Goal: Transaction & Acquisition: Purchase product/service

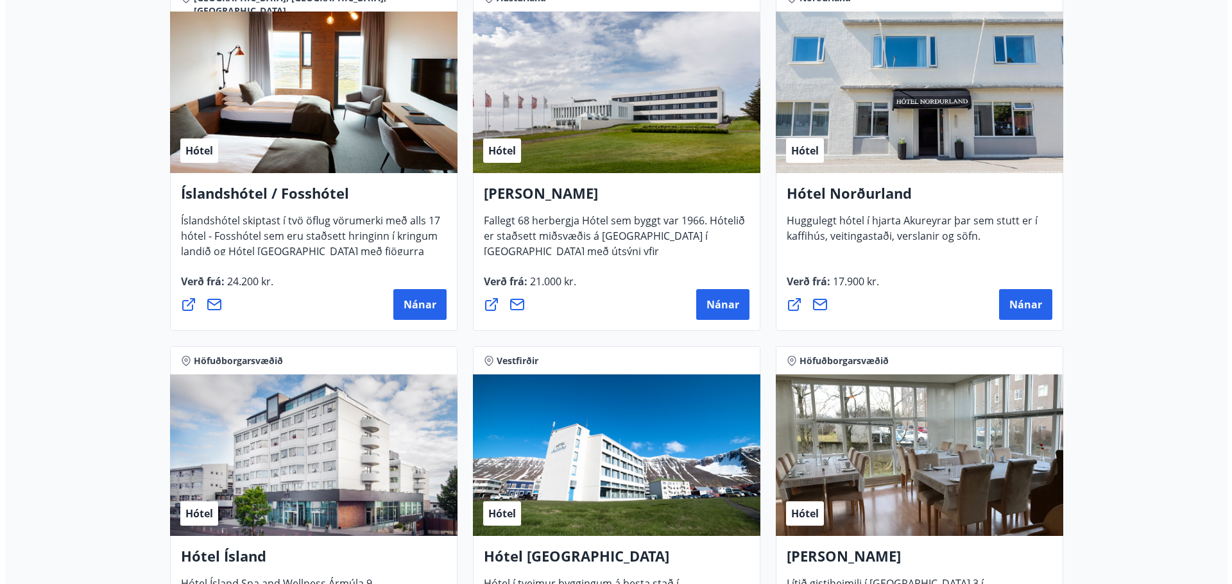
scroll to position [1604, 0]
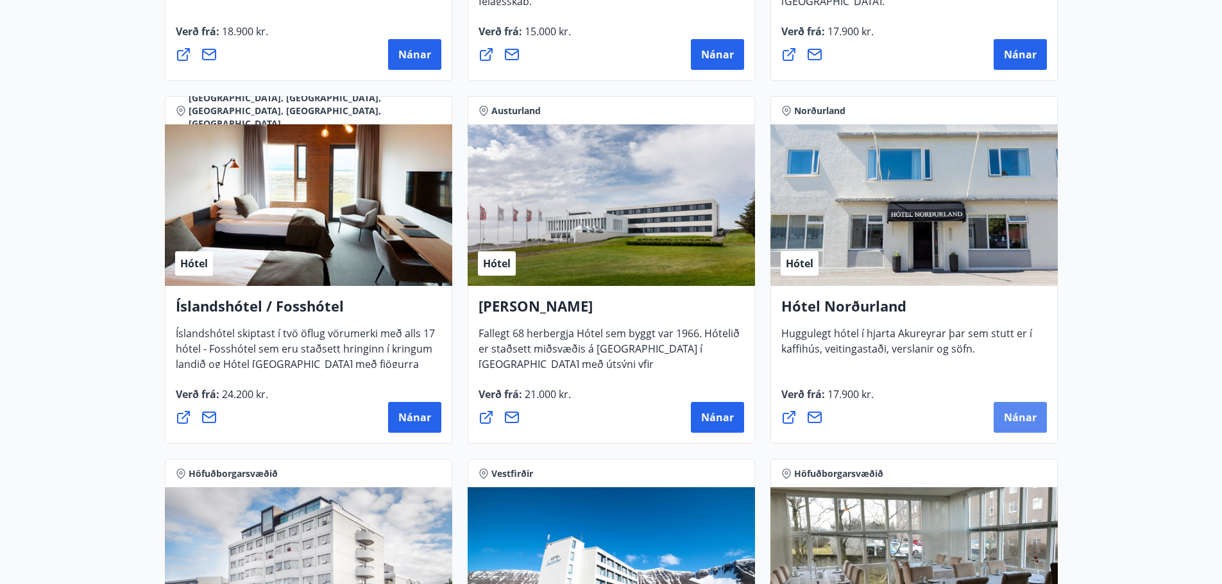
click at [1021, 416] on span "Nánar" at bounding box center [1020, 418] width 33 height 14
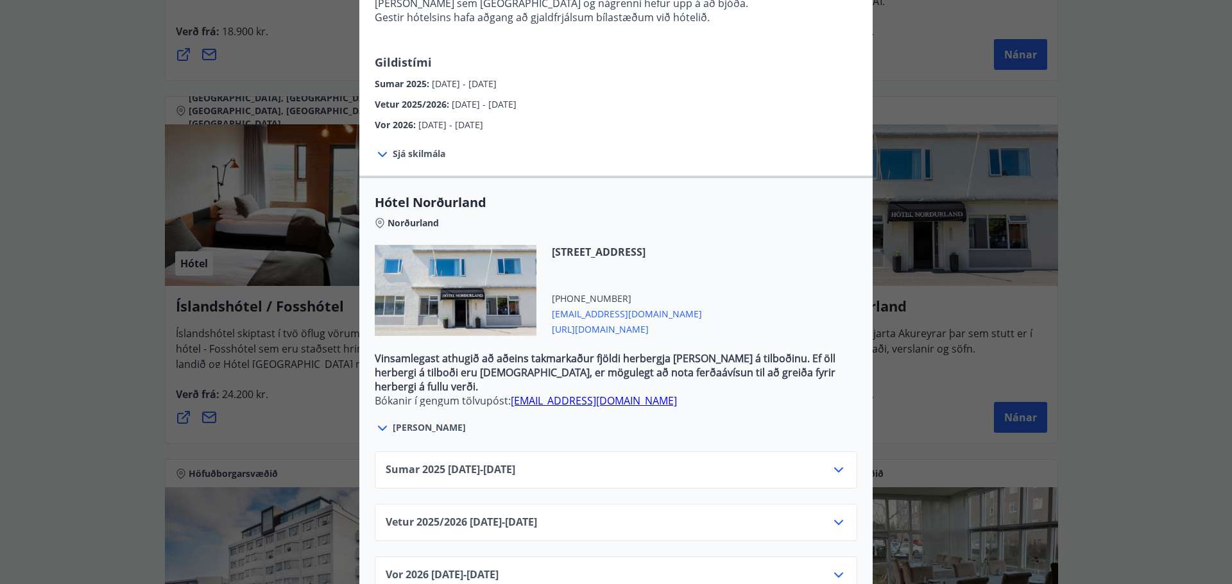
scroll to position [277, 0]
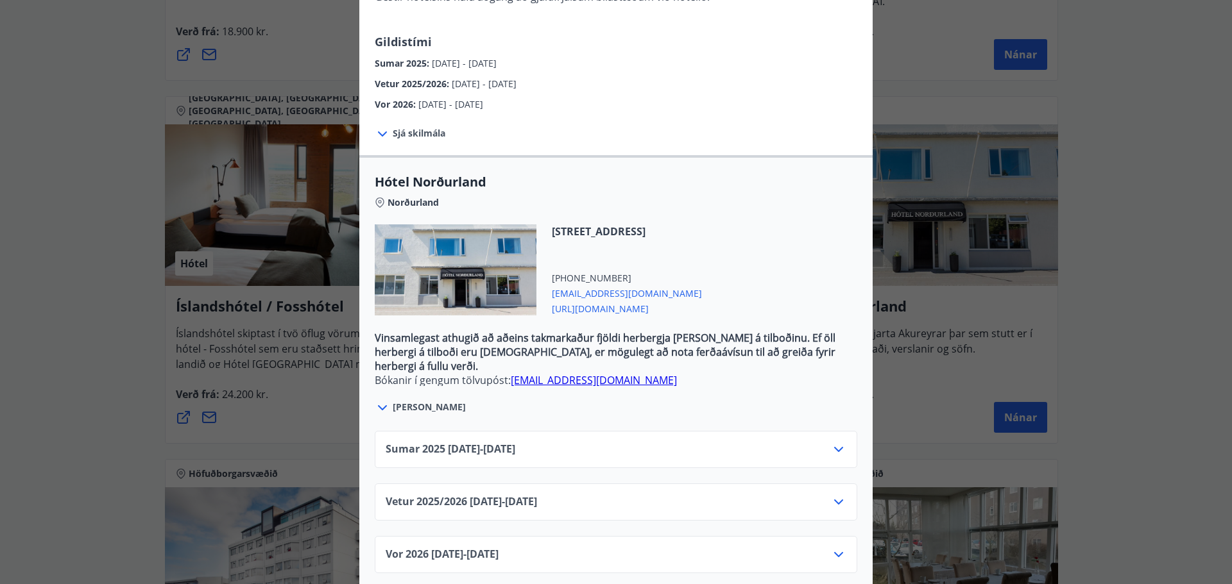
click at [834, 447] on icon at bounding box center [838, 449] width 9 height 5
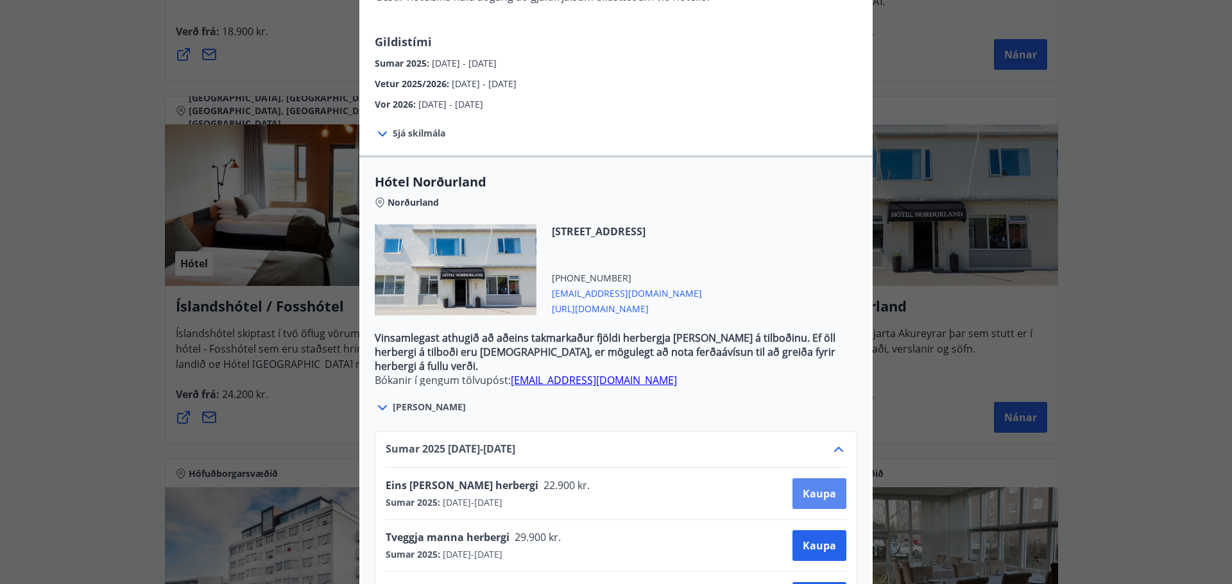
click at [820, 487] on span "Kaupa" at bounding box center [818, 494] width 33 height 14
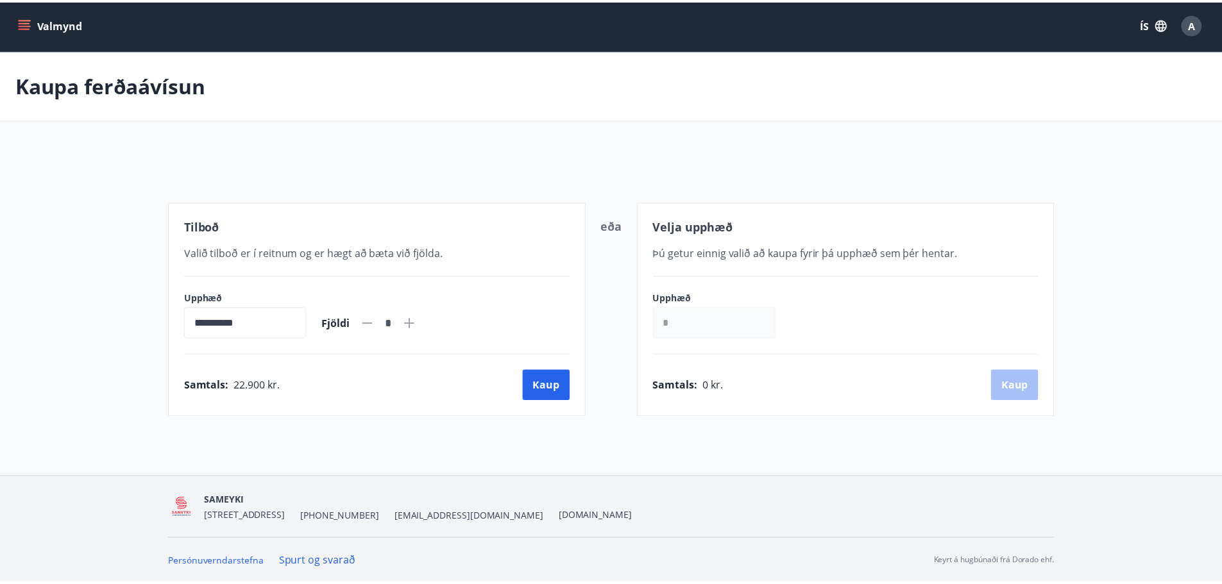
scroll to position [2, 0]
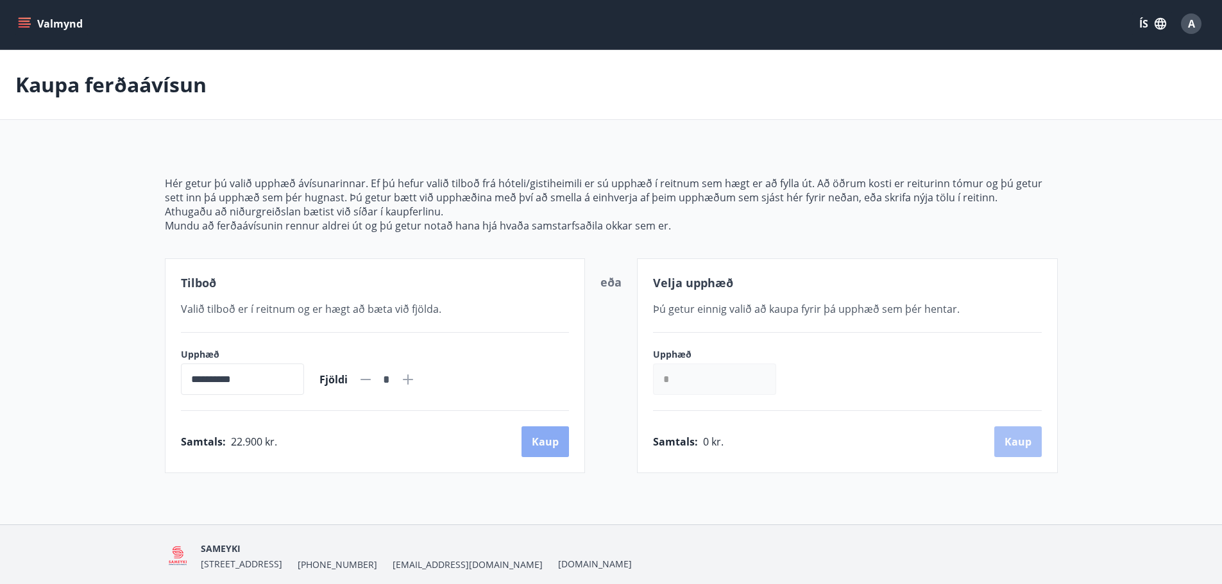
click at [551, 439] on button "Kaup" at bounding box center [545, 442] width 47 height 31
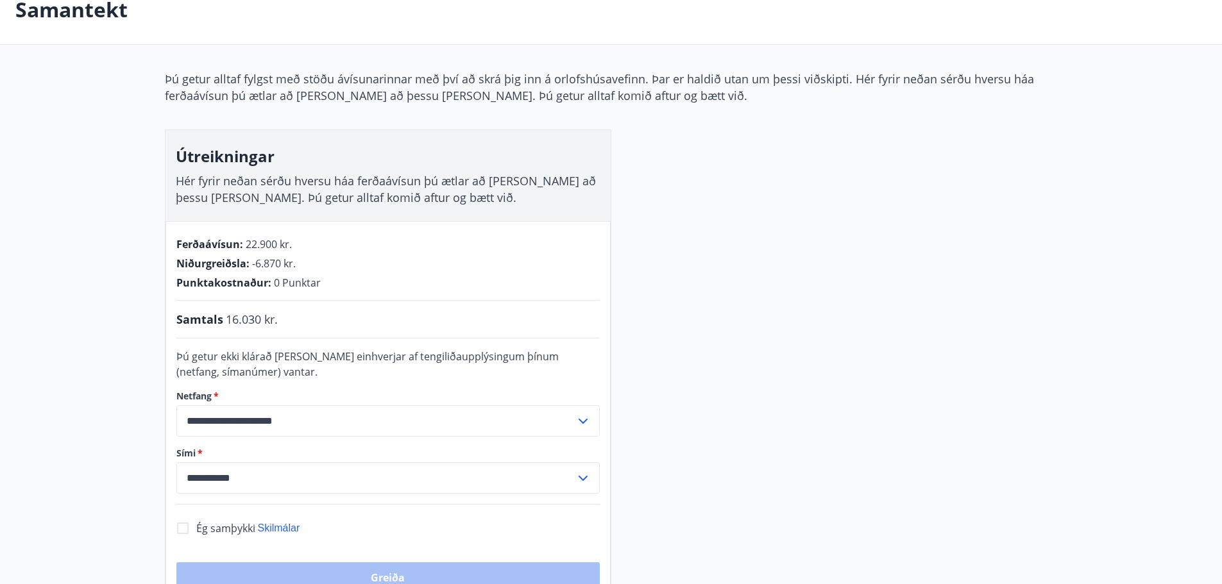
scroll to position [267, 0]
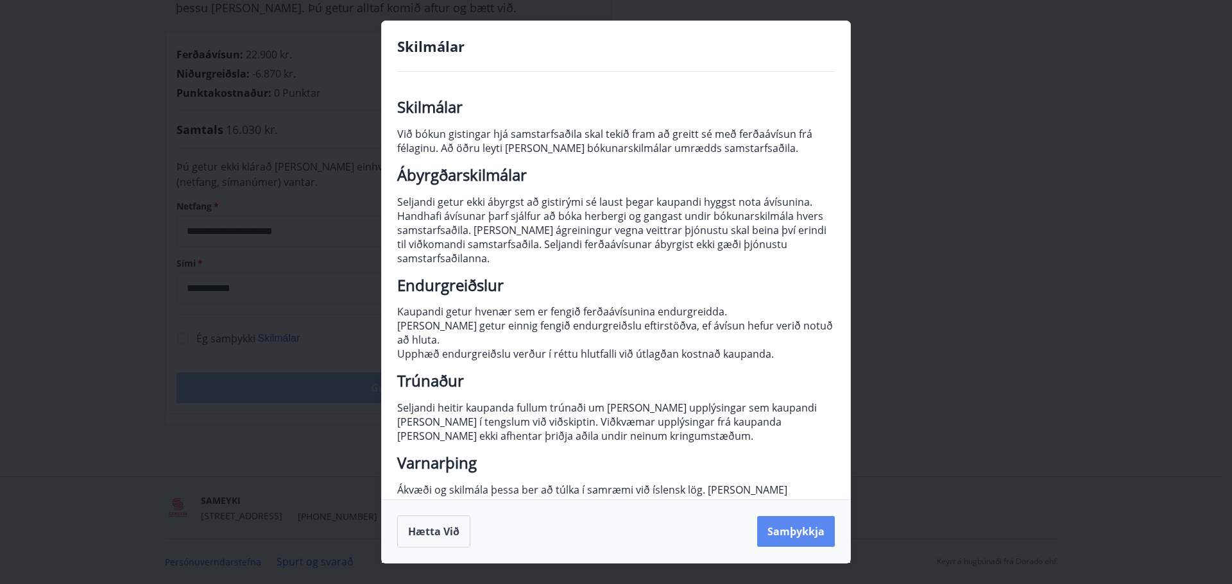
click at [785, 531] on button "Samþykkja" at bounding box center [796, 531] width 78 height 31
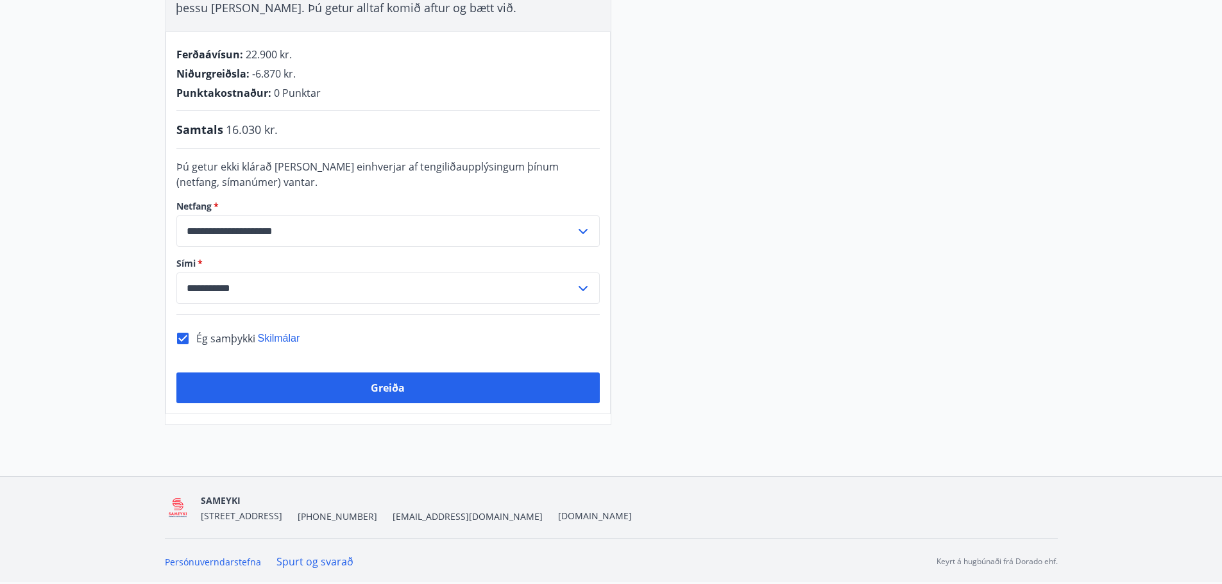
click at [388, 387] on button "Greiða" at bounding box center [387, 388] width 423 height 31
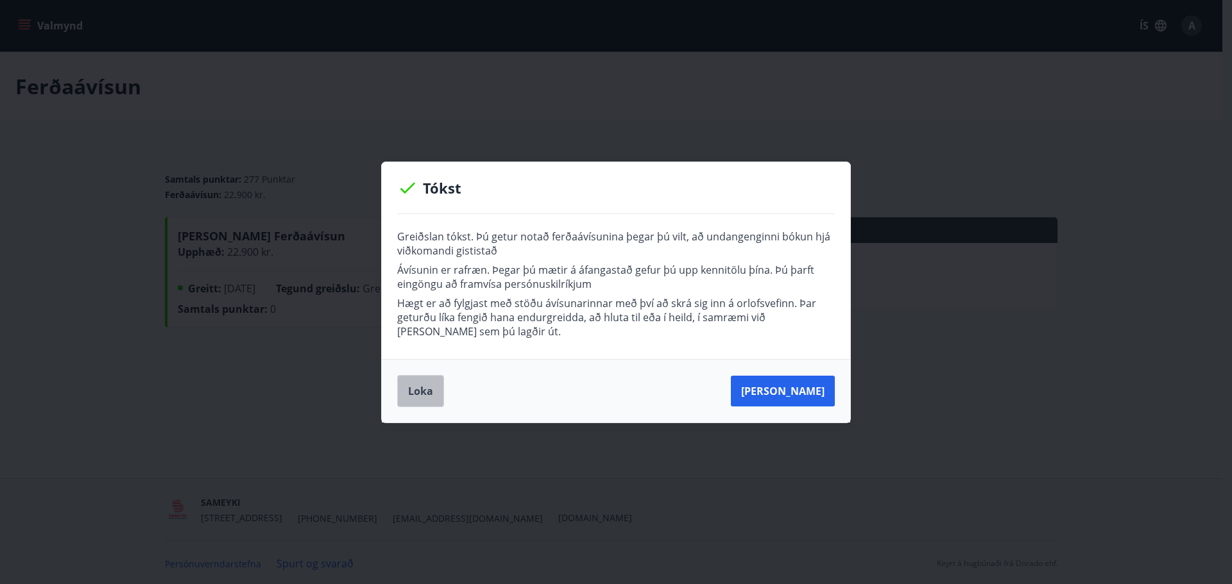
click at [422, 391] on button "Loka" at bounding box center [420, 391] width 47 height 32
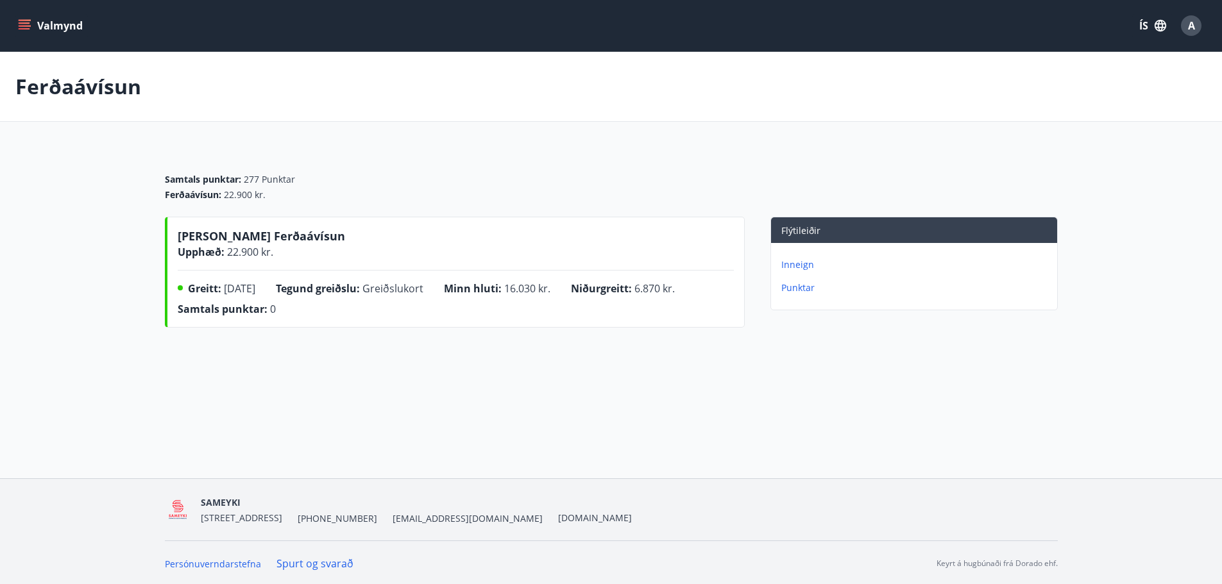
scroll to position [2, 0]
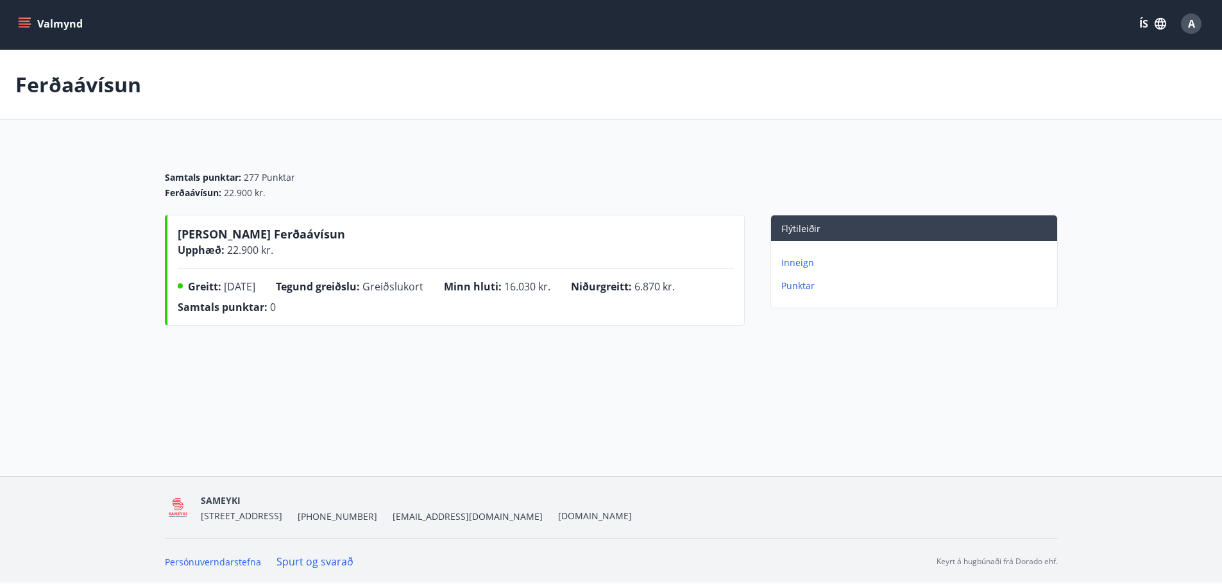
click at [803, 261] on p "Inneign" at bounding box center [916, 263] width 271 height 13
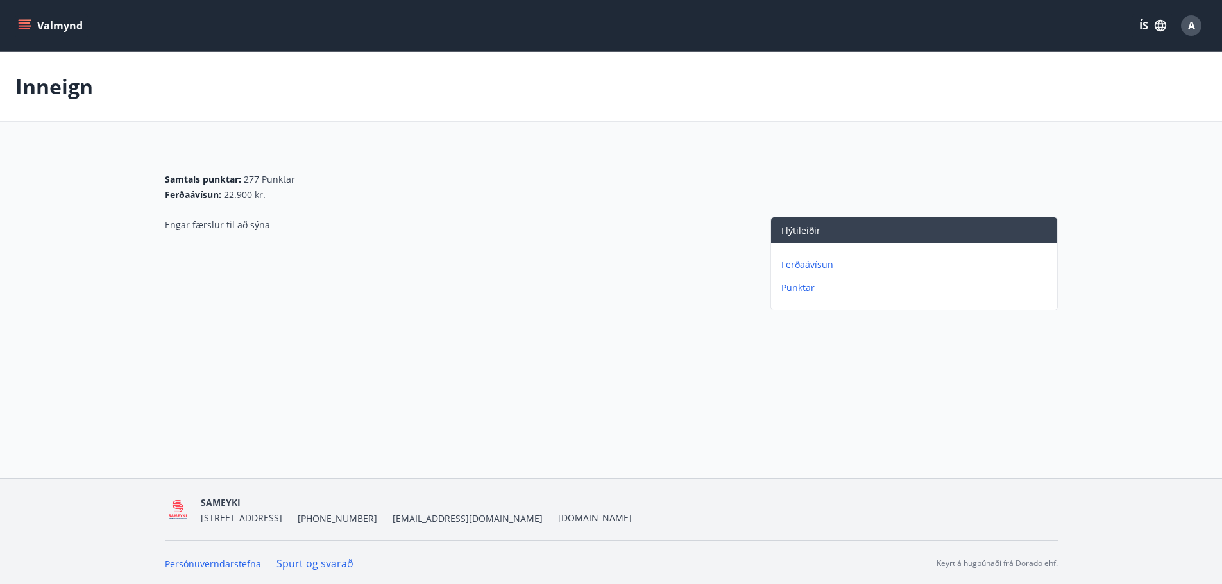
click at [795, 260] on p "Ferðaávísun" at bounding box center [916, 265] width 271 height 13
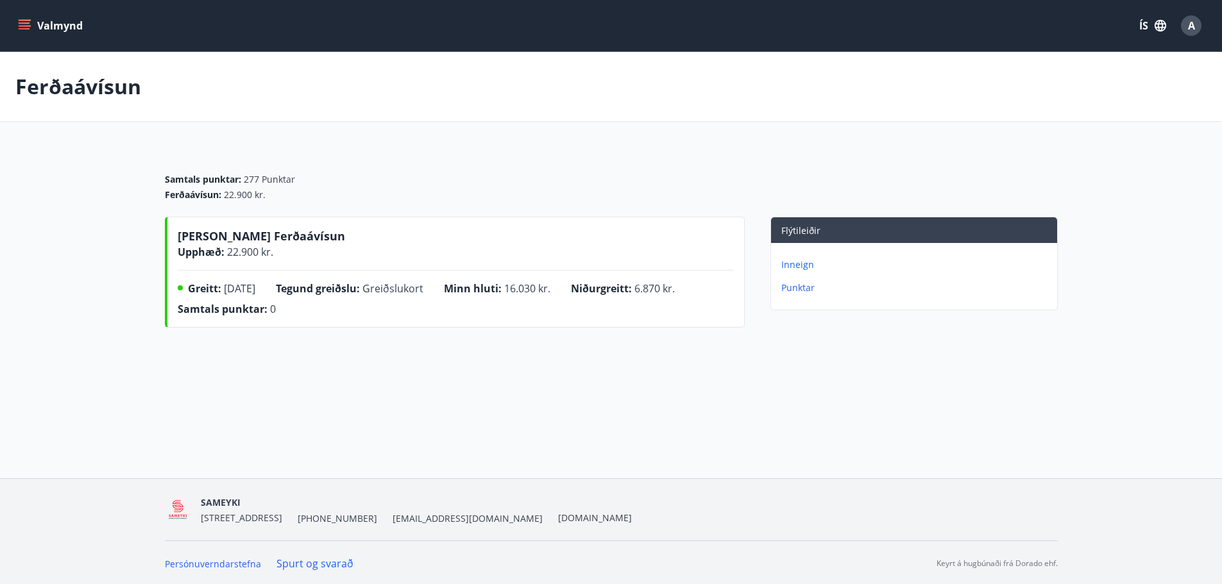
click at [26, 22] on icon "menu" at bounding box center [25, 22] width 12 height 1
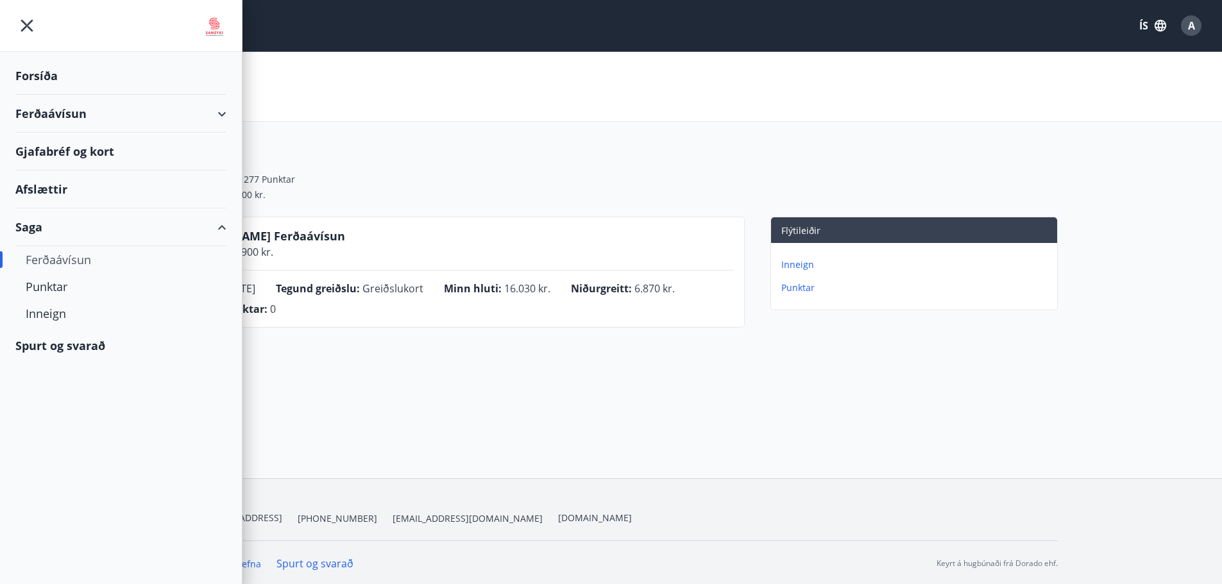
click at [56, 106] on div "Ferðaávísun" at bounding box center [120, 114] width 211 height 38
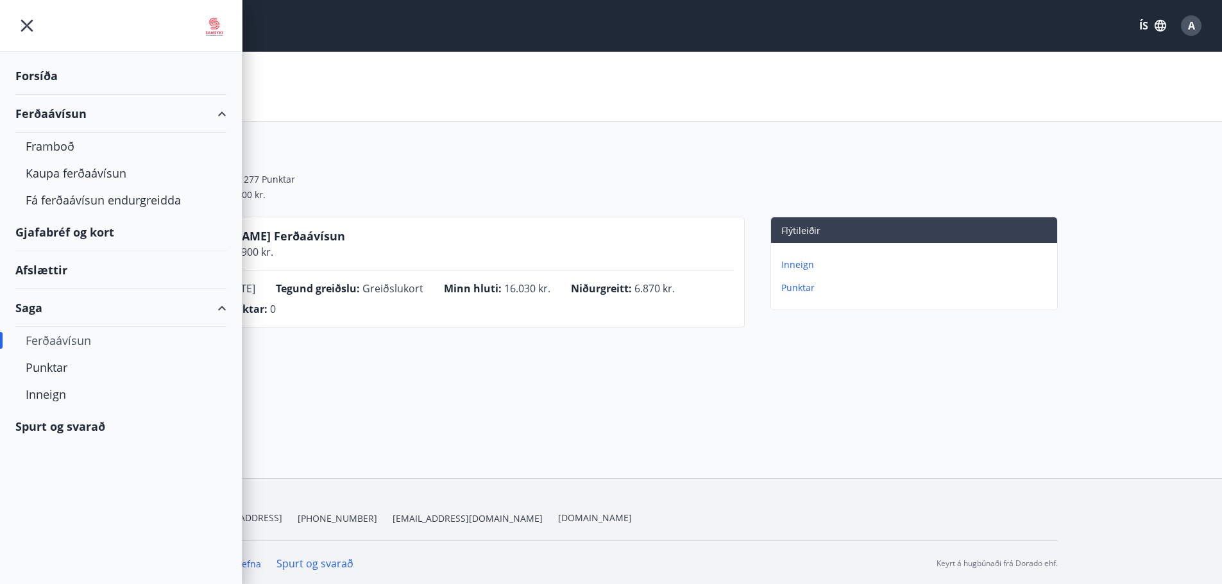
click at [71, 341] on div "Ferðaávísun" at bounding box center [121, 340] width 191 height 27
click at [68, 341] on div "Ferðaávísun" at bounding box center [121, 340] width 191 height 27
click at [527, 153] on div "Samtals punktar : 277 Punktar Ferðaávísun : 22.900 kr." at bounding box center [611, 182] width 893 height 69
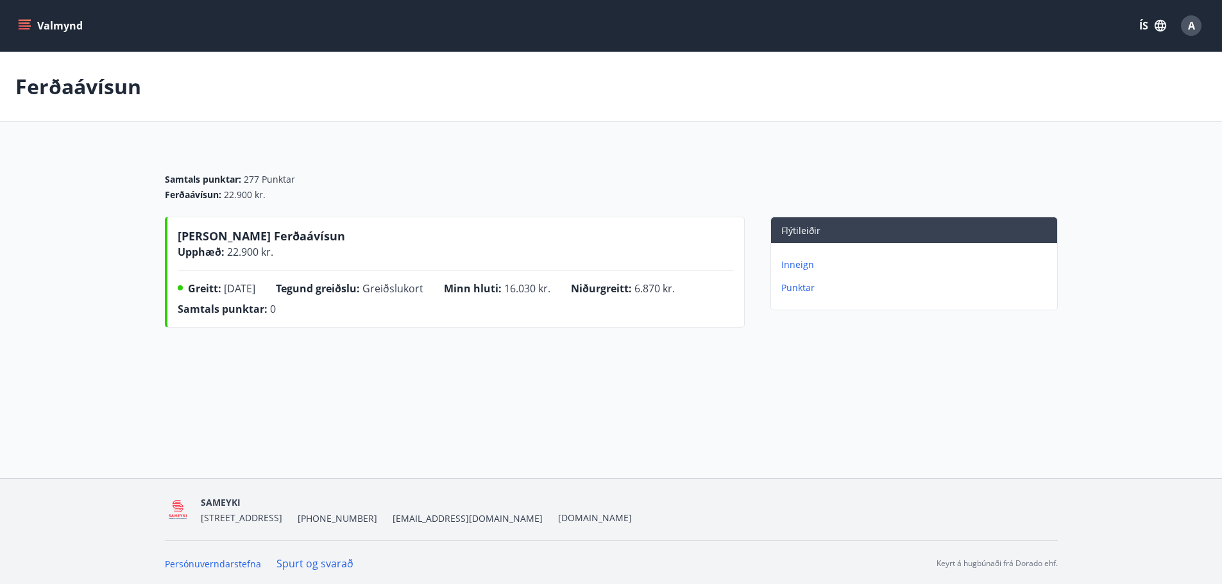
click at [1188, 24] on span "A" at bounding box center [1191, 26] width 7 height 14
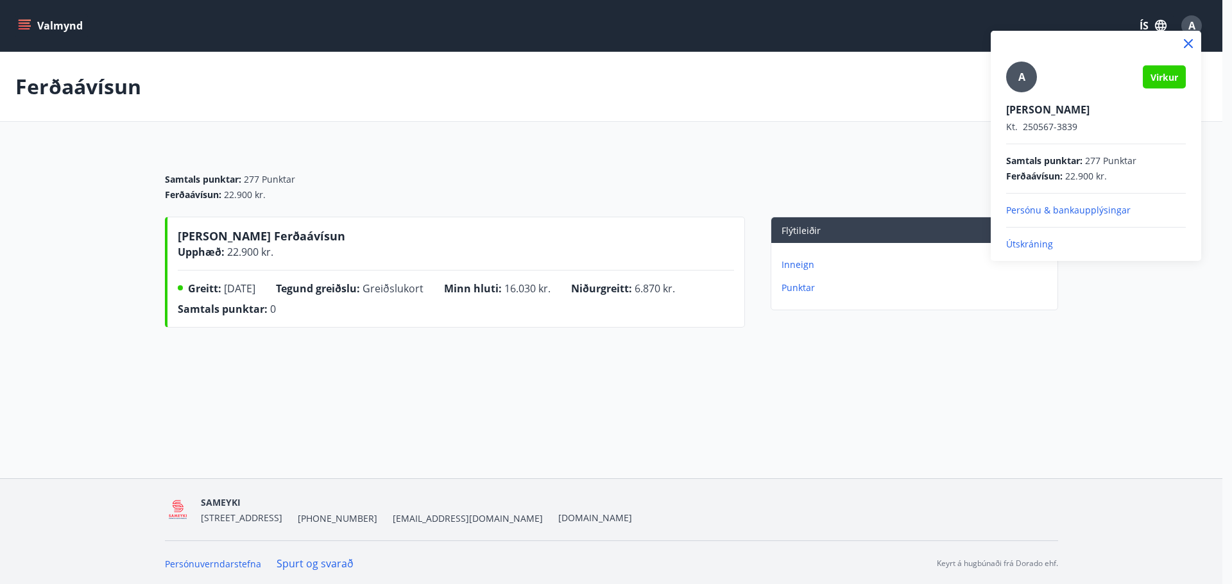
click at [883, 368] on div at bounding box center [616, 292] width 1232 height 584
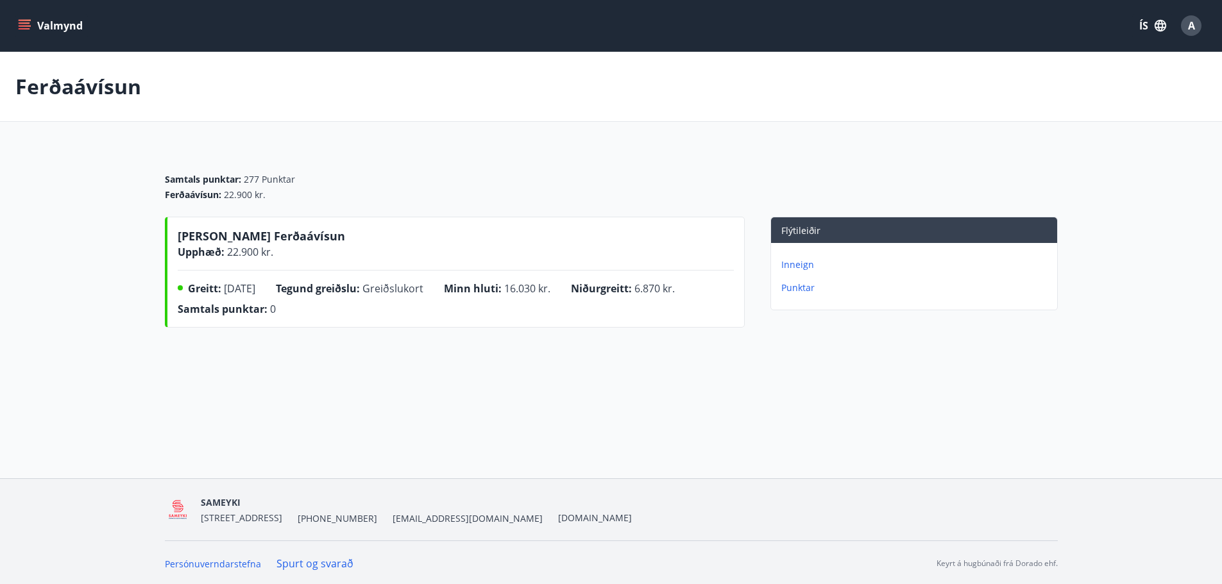
click at [24, 26] on icon "menu" at bounding box center [26, 25] width 14 height 1
drag, startPoint x: 385, startPoint y: 416, endPoint x: 456, endPoint y: 407, distance: 71.8
click at [386, 416] on div "Valmynd ÍS A Ferðaávísun Samtals punktar : 277 Punktar Ferðaávísun : 22.900 kr.…" at bounding box center [611, 239] width 1222 height 479
click at [1192, 28] on span "A" at bounding box center [1191, 26] width 7 height 14
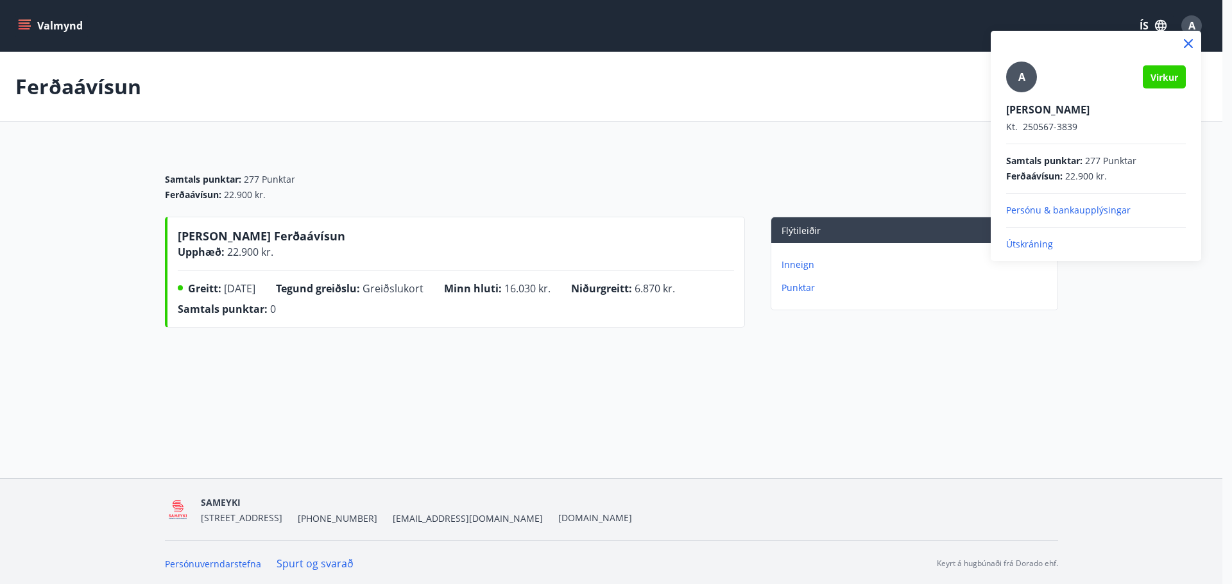
click at [1030, 243] on p "Útskráning" at bounding box center [1096, 244] width 180 height 13
